Goal: Transaction & Acquisition: Subscribe to service/newsletter

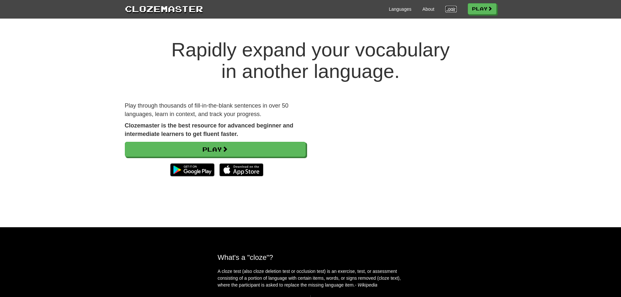
click at [447, 8] on link "Login" at bounding box center [450, 9] width 11 height 7
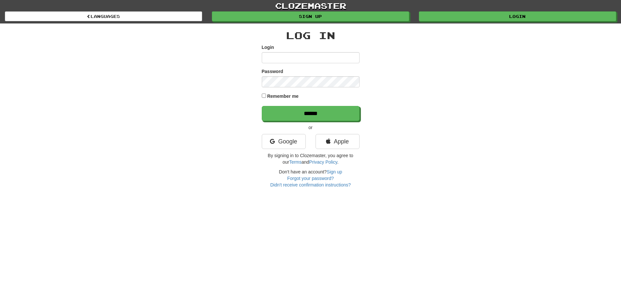
click at [282, 62] on input "Login" at bounding box center [311, 57] width 98 height 11
click at [290, 56] on input "Login" at bounding box center [311, 57] width 98 height 11
type input "***"
click at [286, 143] on link "Google" at bounding box center [284, 141] width 44 height 15
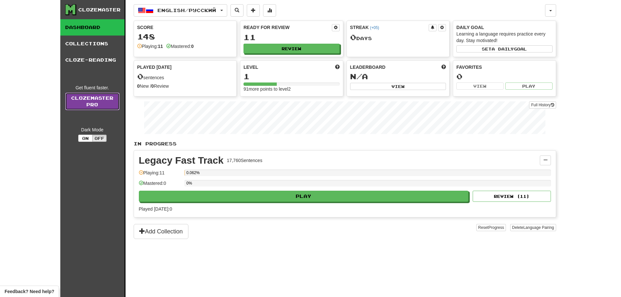
click at [93, 101] on link "Clozemaster Pro" at bounding box center [92, 102] width 54 height 18
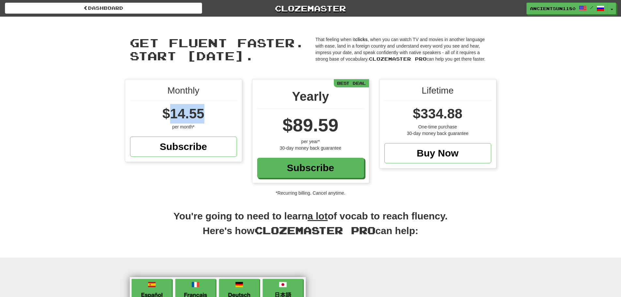
drag, startPoint x: 189, startPoint y: 113, endPoint x: 226, endPoint y: 112, distance: 36.8
click at [226, 112] on div "$14.55" at bounding box center [183, 114] width 107 height 20
click at [213, 51] on span "Get fluent faster. Start [DATE]." at bounding box center [217, 49] width 175 height 27
